Goal: Transaction & Acquisition: Subscribe to service/newsletter

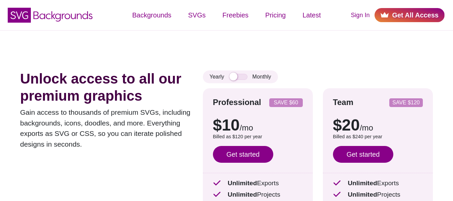
click at [402, 15] on link "Get All Access" at bounding box center [410, 15] width 70 height 14
click at [406, 21] on link "Get All Access" at bounding box center [410, 15] width 70 height 14
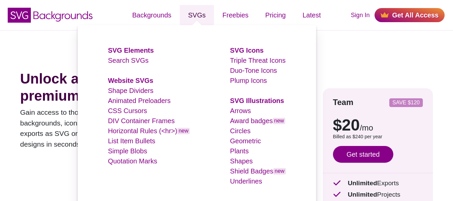
click at [195, 15] on link "SVGs" at bounding box center [197, 15] width 34 height 20
